Goal: Task Accomplishment & Management: Use online tool/utility

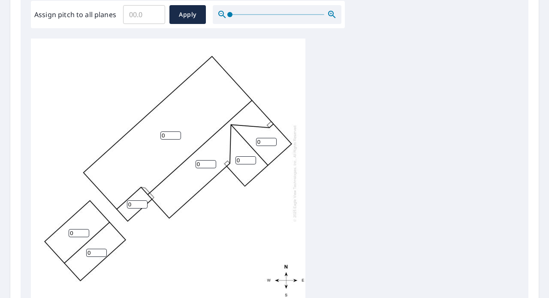
scroll to position [257, 0]
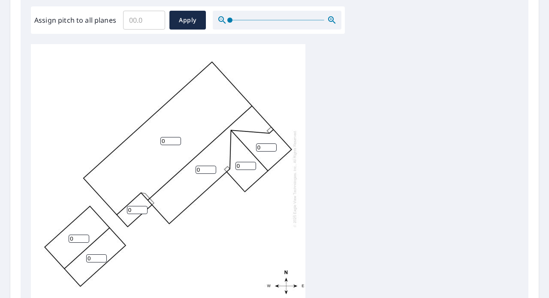
click at [171, 142] on input "0" at bounding box center [170, 141] width 21 height 8
drag, startPoint x: 171, startPoint y: 142, endPoint x: 147, endPoint y: 142, distance: 24.0
click at [147, 142] on div "0 0 0 0 0 0 0" at bounding box center [168, 178] width 274 height 269
type input "4"
click at [205, 172] on input "0" at bounding box center [206, 170] width 21 height 8
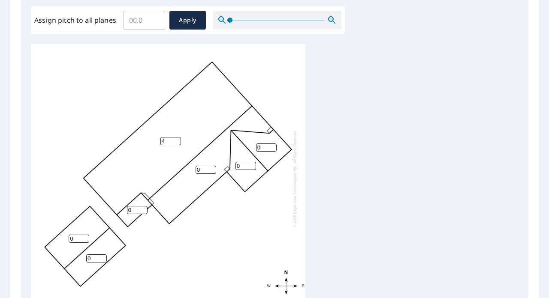
drag, startPoint x: 205, startPoint y: 170, endPoint x: 195, endPoint y: 170, distance: 9.9
click at [195, 170] on div "4 0 0 0 0 0 0" at bounding box center [168, 178] width 274 height 269
type input "4"
click at [72, 235] on input "0" at bounding box center [79, 239] width 21 height 8
drag, startPoint x: 77, startPoint y: 238, endPoint x: 58, endPoint y: 238, distance: 18.4
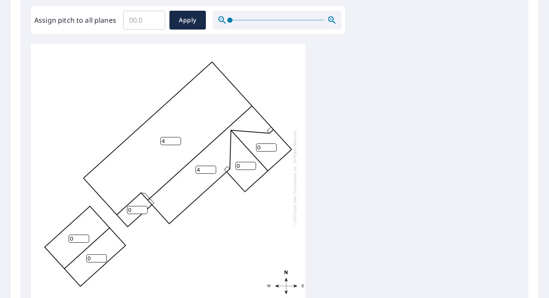
click at [58, 238] on div "4 4 0 0 0 0 0" at bounding box center [168, 178] width 274 height 269
type input "4"
drag, startPoint x: 95, startPoint y: 258, endPoint x: 73, endPoint y: 258, distance: 21.4
click at [73, 258] on div "4 4 4 0 0 0 0" at bounding box center [168, 178] width 274 height 269
type input "4"
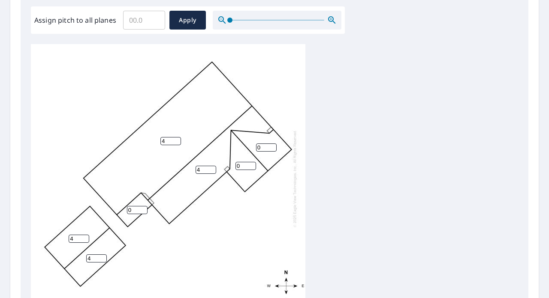
drag, startPoint x: 246, startPoint y: 165, endPoint x: 235, endPoint y: 166, distance: 11.2
click at [235, 166] on input "0" at bounding box center [245, 166] width 21 height 8
type input "10"
drag, startPoint x: 271, startPoint y: 145, endPoint x: 259, endPoint y: 148, distance: 12.3
click at [259, 148] on input "0" at bounding box center [266, 148] width 21 height 8
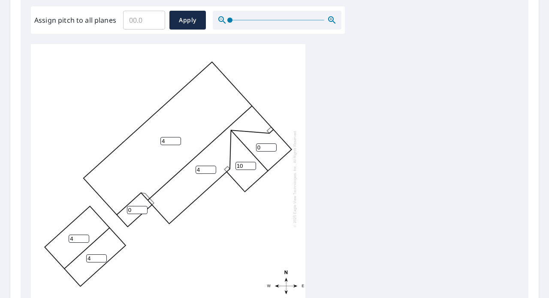
drag, startPoint x: 264, startPoint y: 146, endPoint x: 247, endPoint y: 146, distance: 17.2
click at [247, 146] on div "4 4 4 4 0 10 0" at bounding box center [168, 178] width 274 height 269
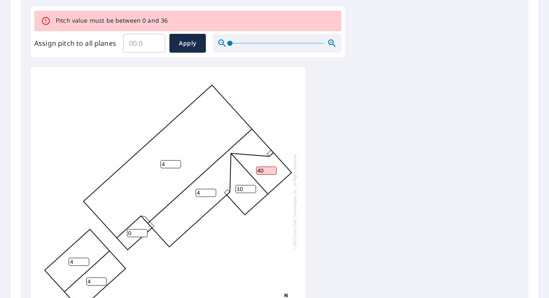
type input "4"
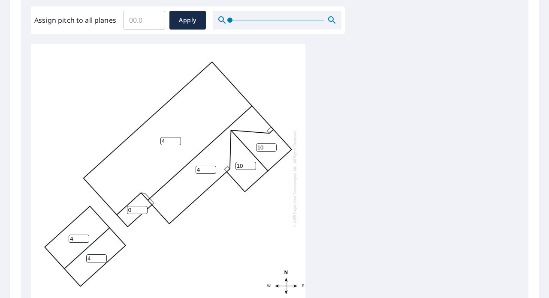
type input "10"
click at [139, 206] on input "0" at bounding box center [137, 210] width 21 height 8
drag, startPoint x: 138, startPoint y: 208, endPoint x: 111, endPoint y: 210, distance: 27.6
click at [111, 210] on div "4 4 4 4 10 10 0" at bounding box center [168, 178] width 274 height 269
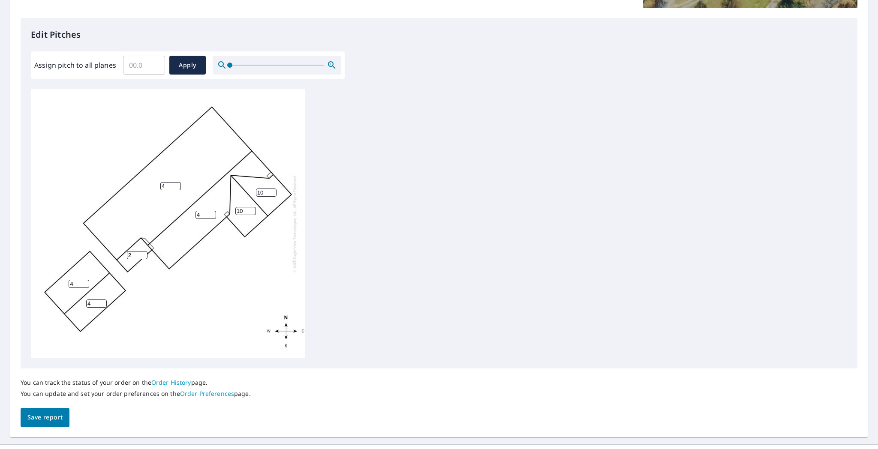
scroll to position [229, 0]
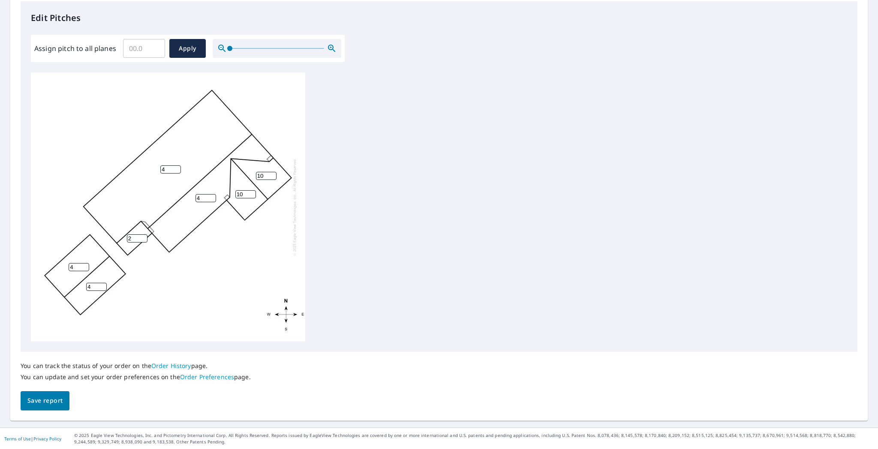
type input "2"
click at [37, 364] on button "Save report" at bounding box center [45, 400] width 49 height 19
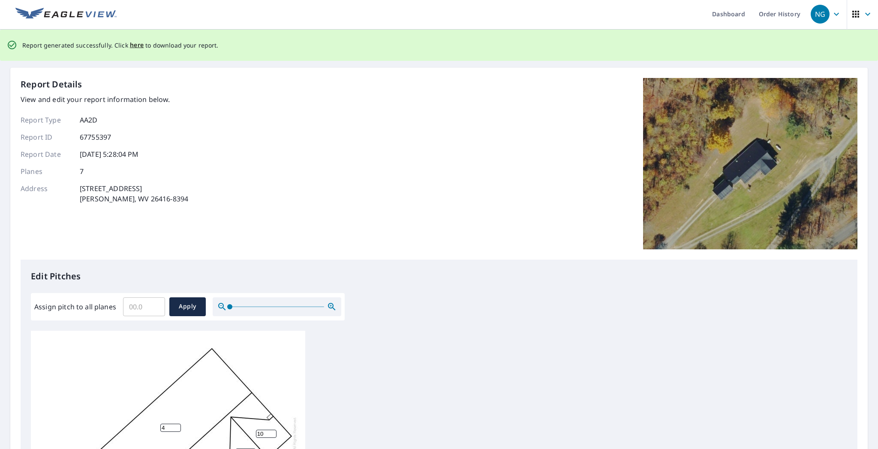
scroll to position [0, 0]
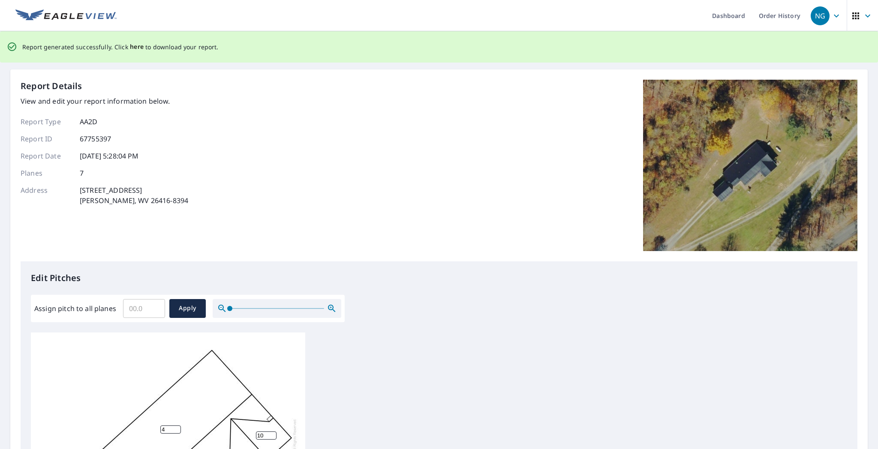
click at [135, 48] on span "here" at bounding box center [137, 47] width 14 height 11
